Goal: Task Accomplishment & Management: Manage account settings

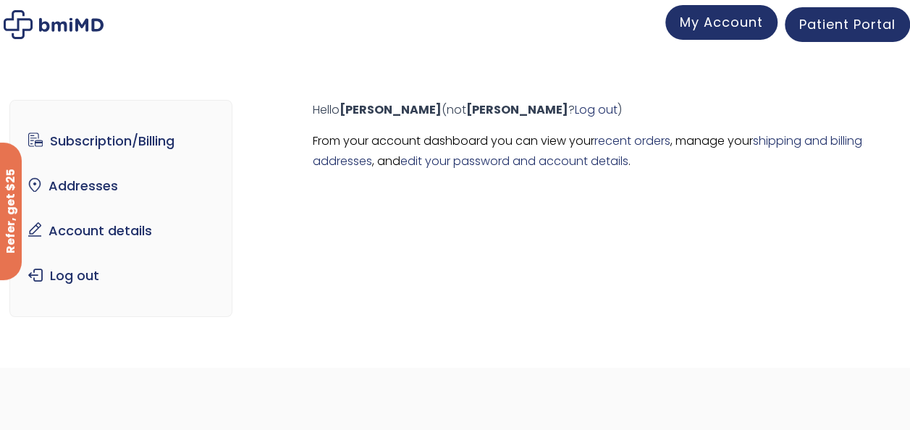
click at [724, 23] on span "My Account" at bounding box center [721, 22] width 83 height 18
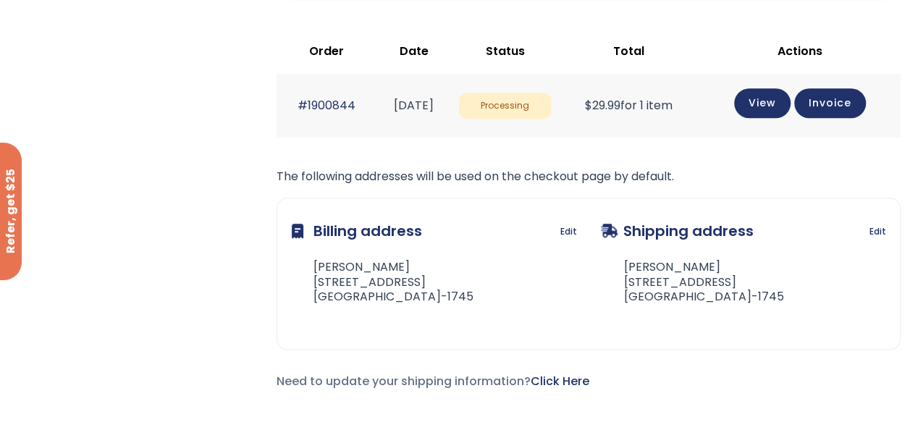
scroll to position [290, 0]
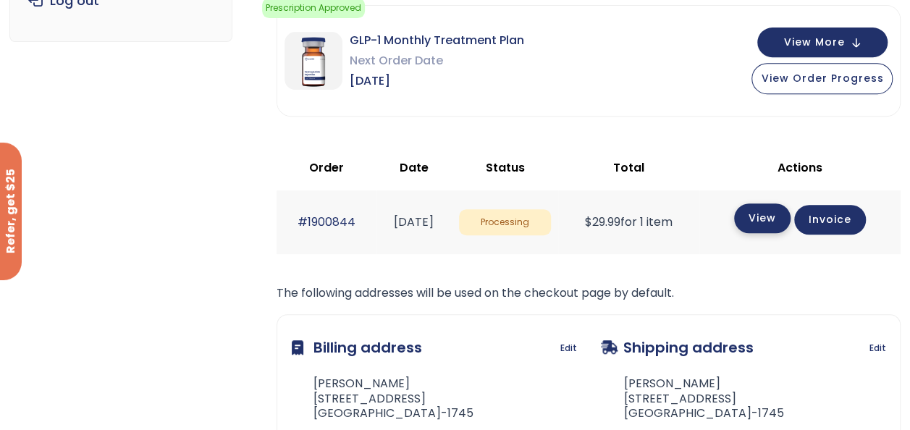
click at [776, 214] on link "View" at bounding box center [762, 219] width 56 height 30
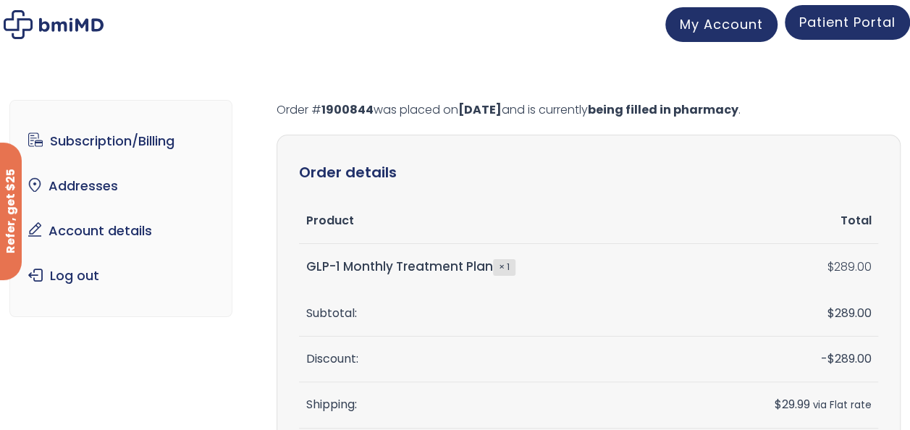
click at [852, 14] on span "Patient Portal" at bounding box center [848, 22] width 96 height 18
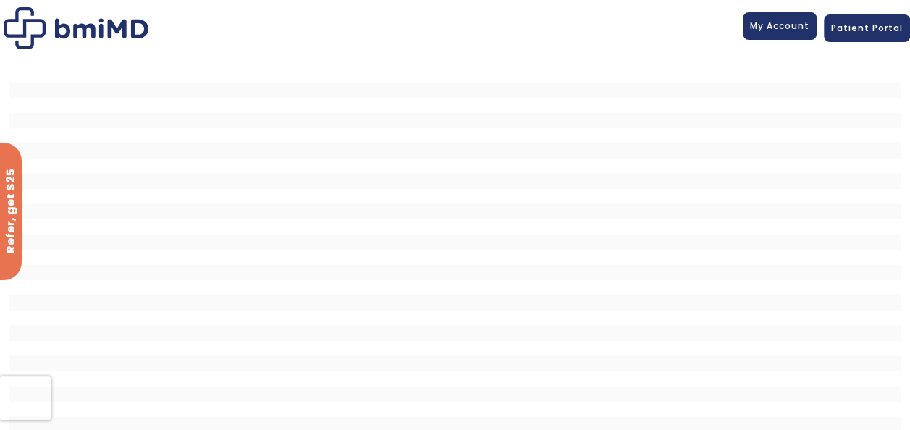
click at [788, 26] on span "My Account" at bounding box center [779, 26] width 59 height 12
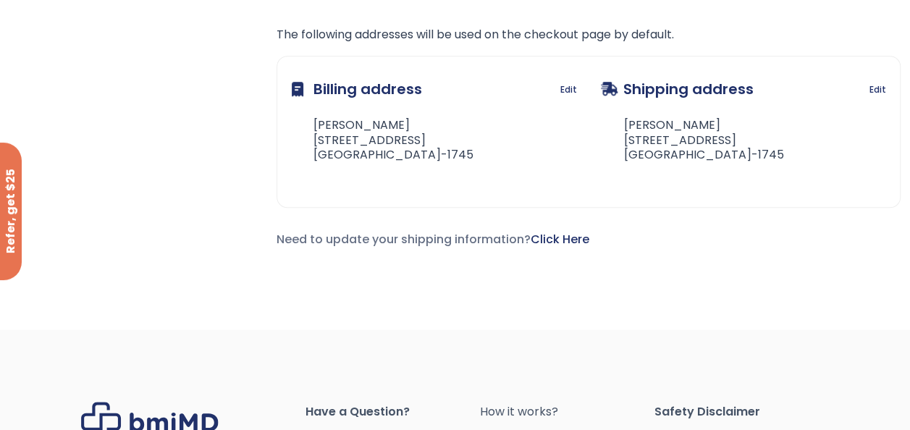
scroll to position [579, 0]
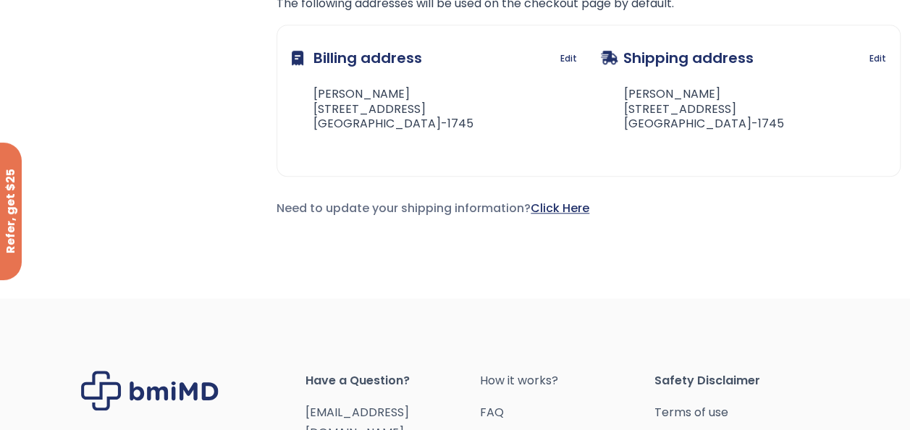
click at [576, 203] on link "Click Here" at bounding box center [560, 208] width 59 height 17
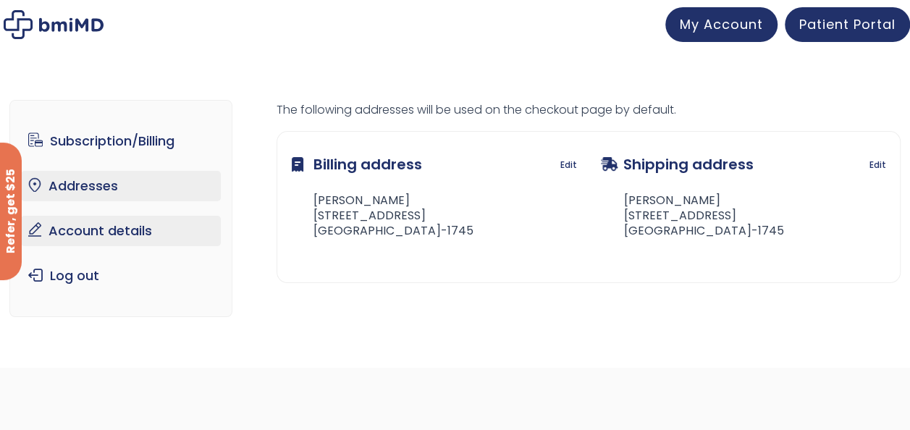
click at [96, 226] on link "Account details" at bounding box center [121, 231] width 200 height 30
